Goal: Find specific page/section: Find specific page/section

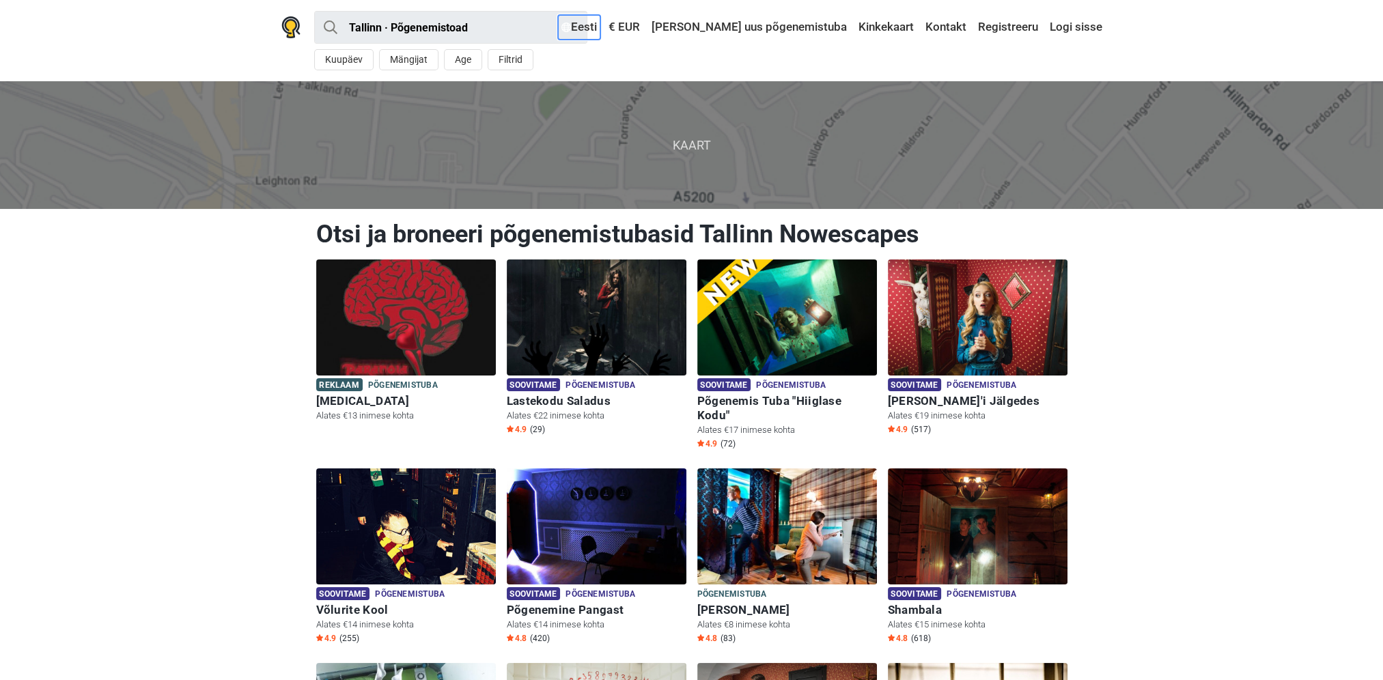
click at [600, 26] on link "Eesti" at bounding box center [579, 27] width 42 height 25
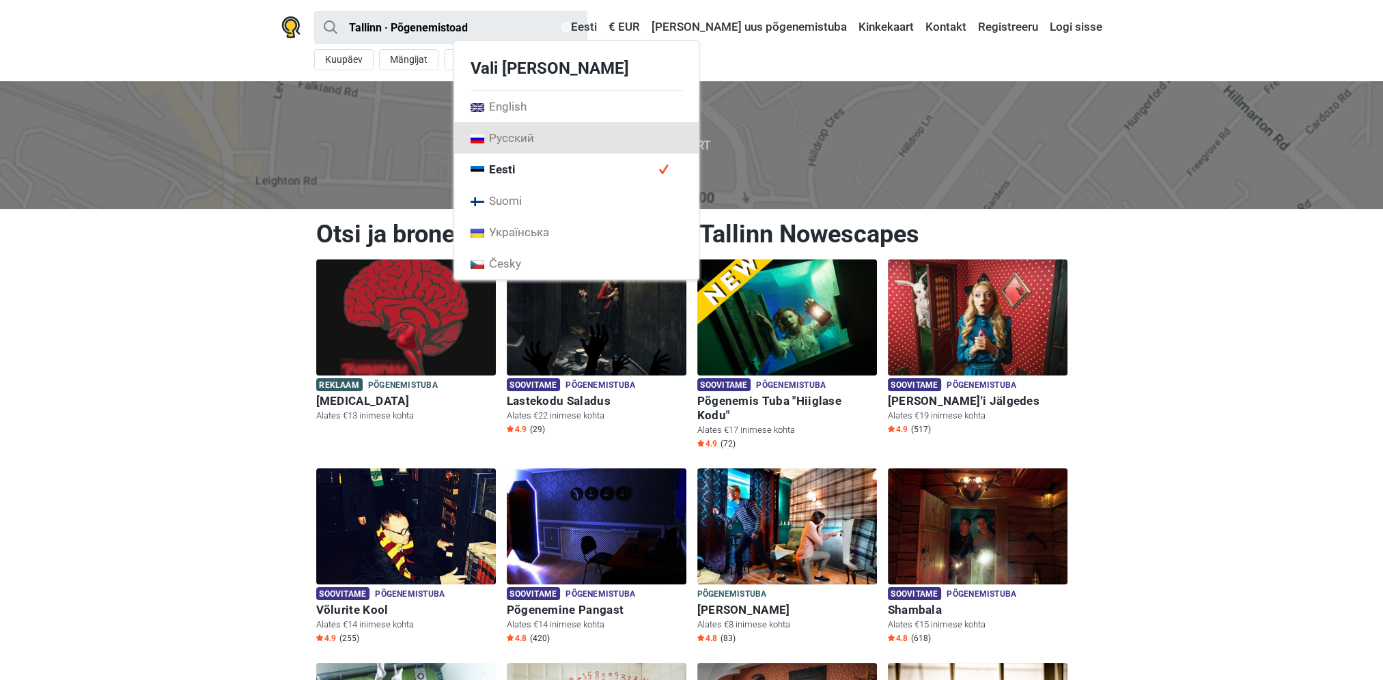
click at [534, 137] on span "Русский" at bounding box center [502, 137] width 64 height 15
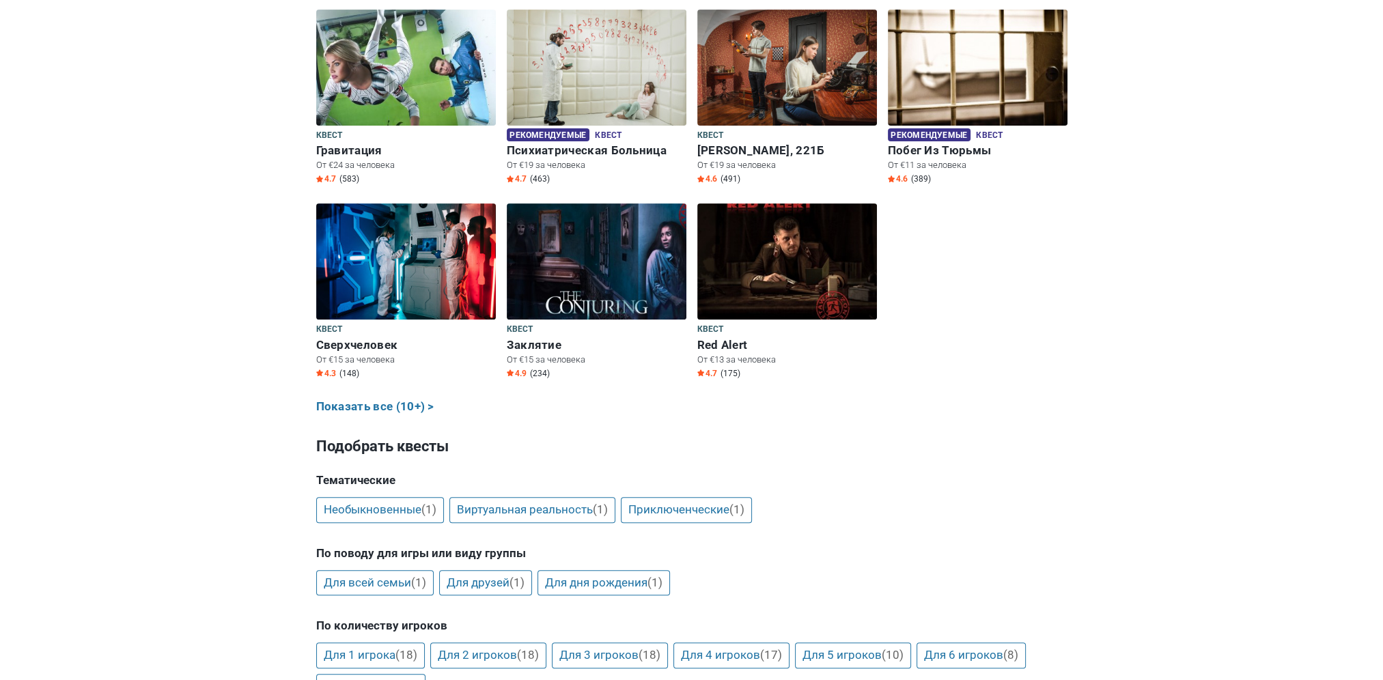
scroll to position [751, 0]
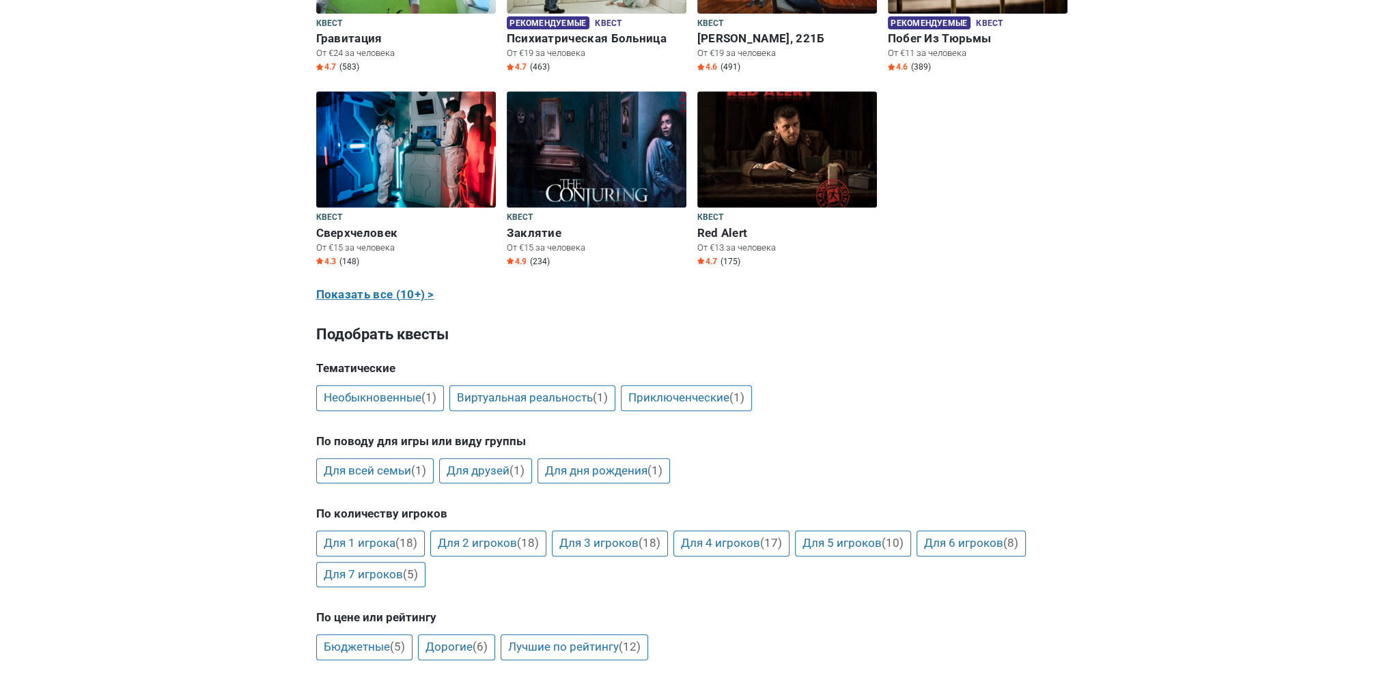
click at [391, 299] on link "Показать все (10+) >" at bounding box center [375, 295] width 118 height 18
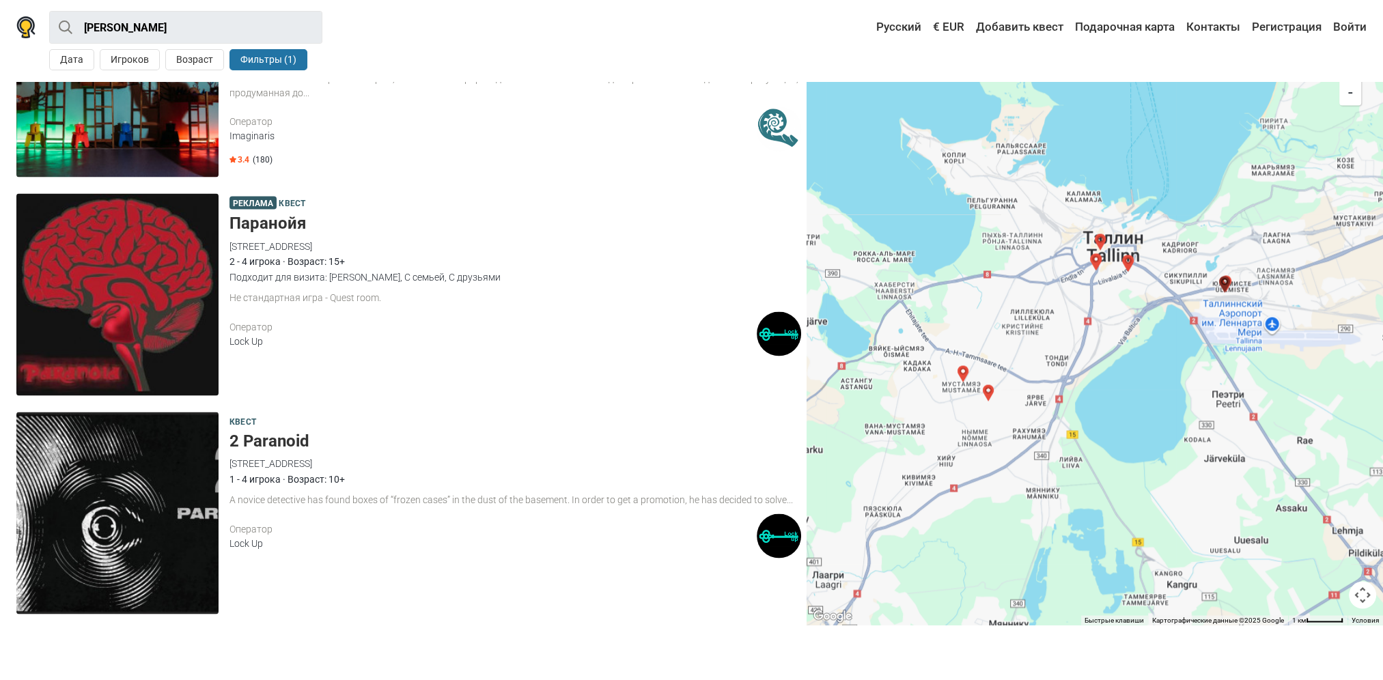
scroll to position [3611, 0]
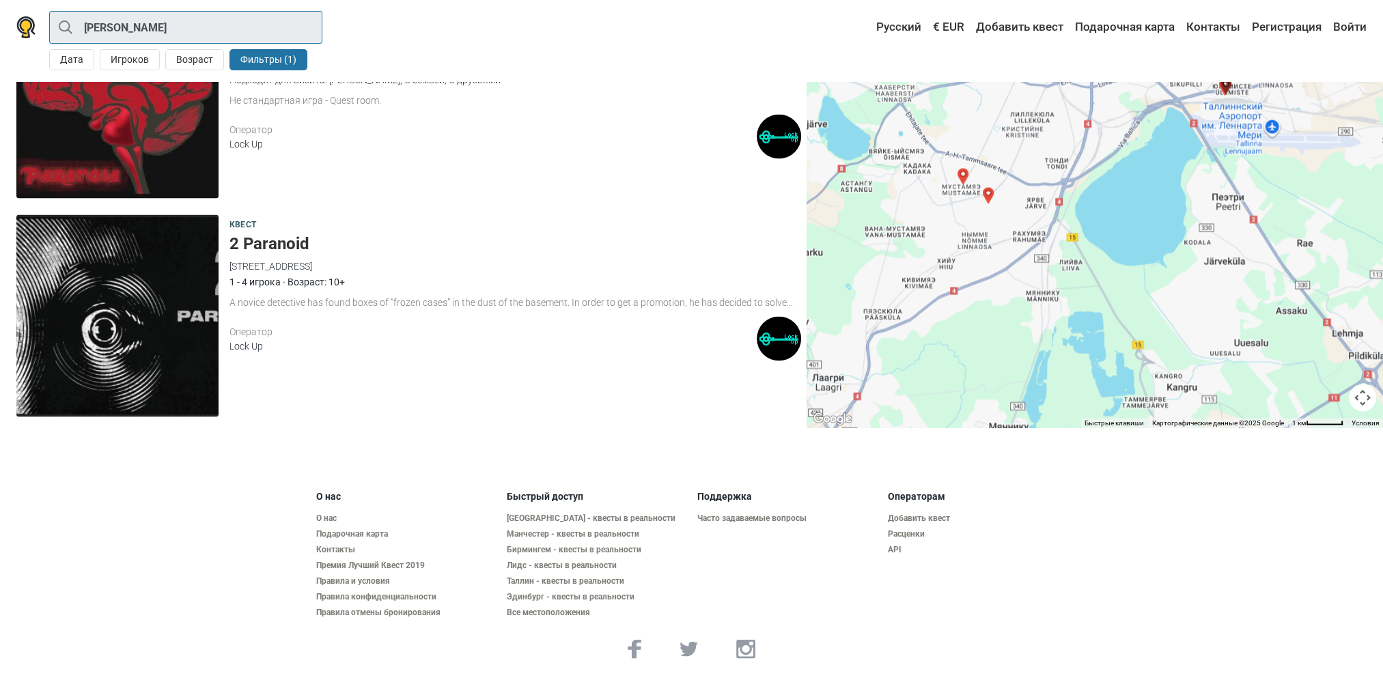
click at [237, 29] on input "Таллин · Квест" at bounding box center [185, 27] width 273 height 33
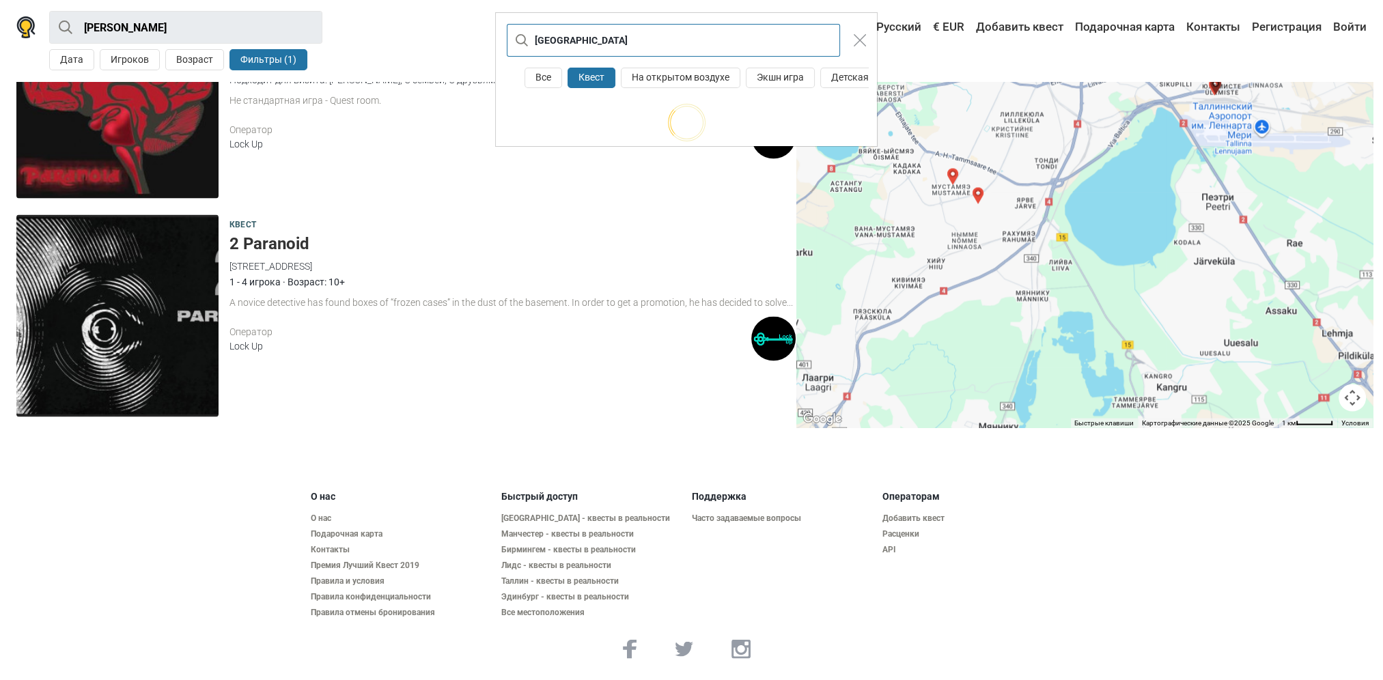
click at [587, 36] on input "Таллин" at bounding box center [673, 40] width 333 height 33
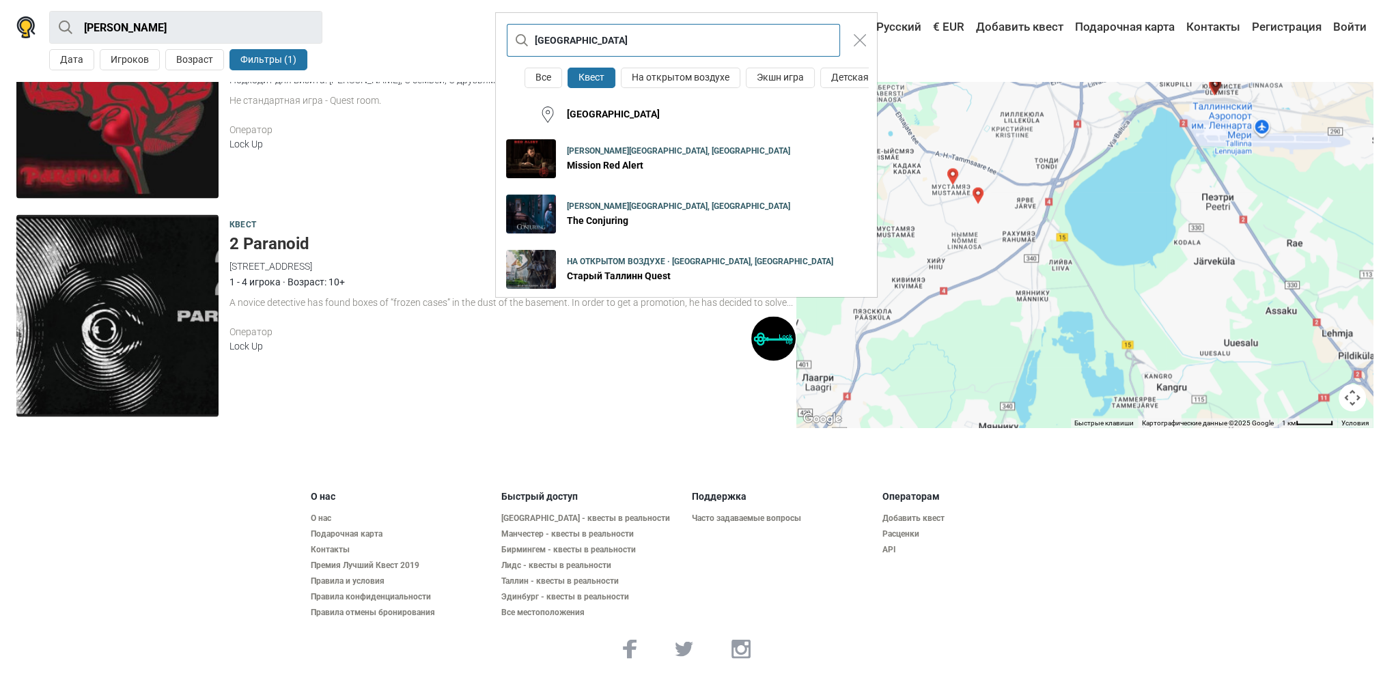
paste input "Гарри и последний крестраж"
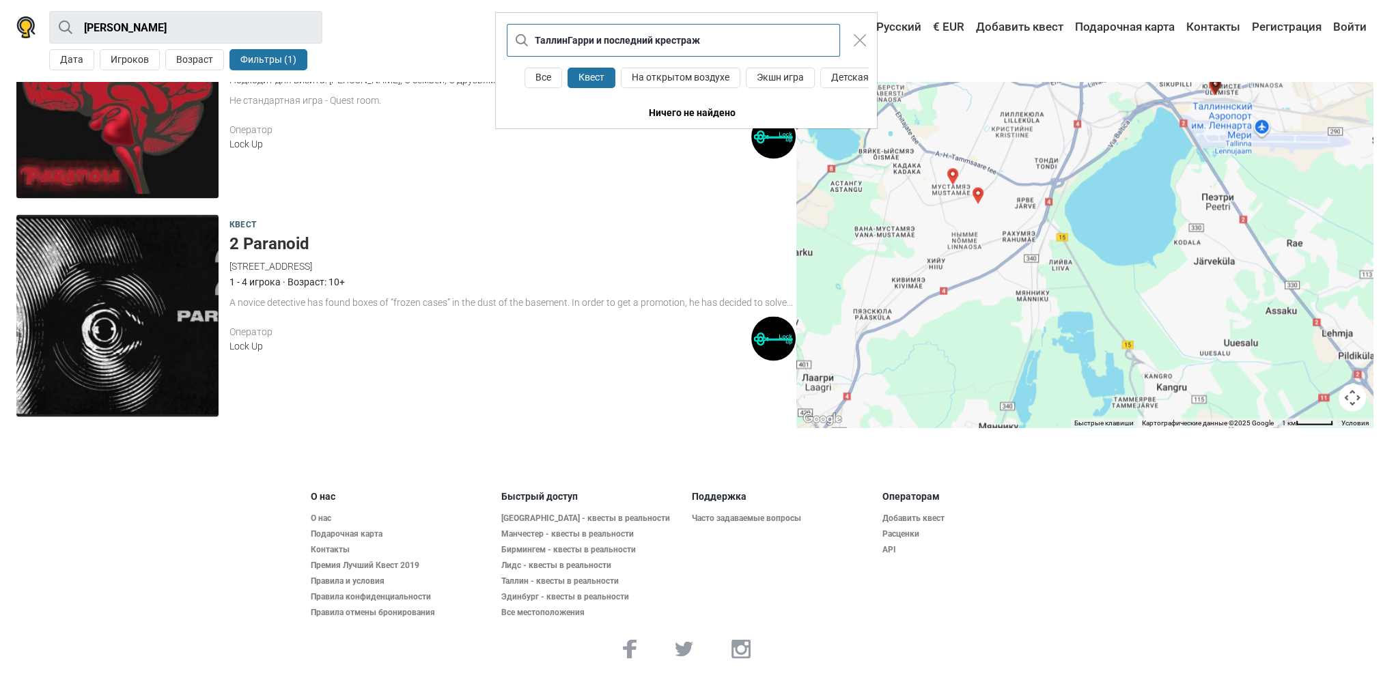
type input "ТаллинГарри и последний крестраж"
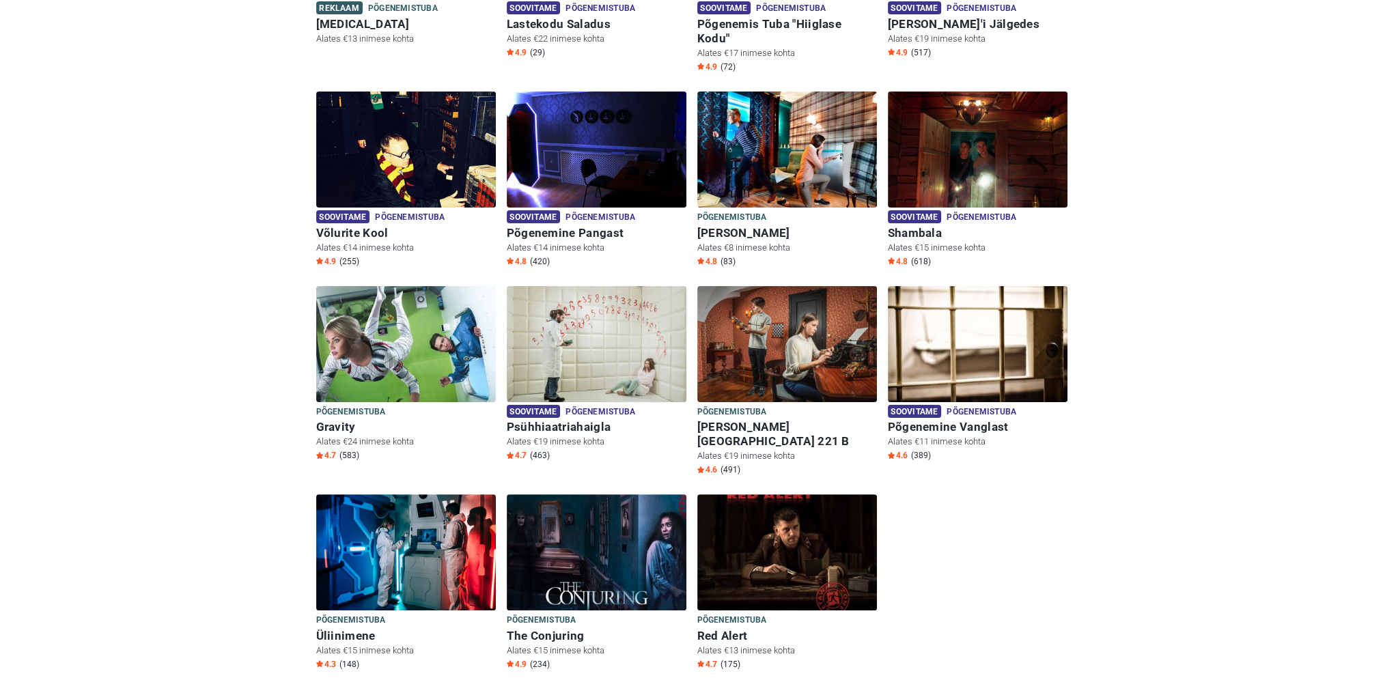
scroll to position [410, 0]
